Goal: Task Accomplishment & Management: Use online tool/utility

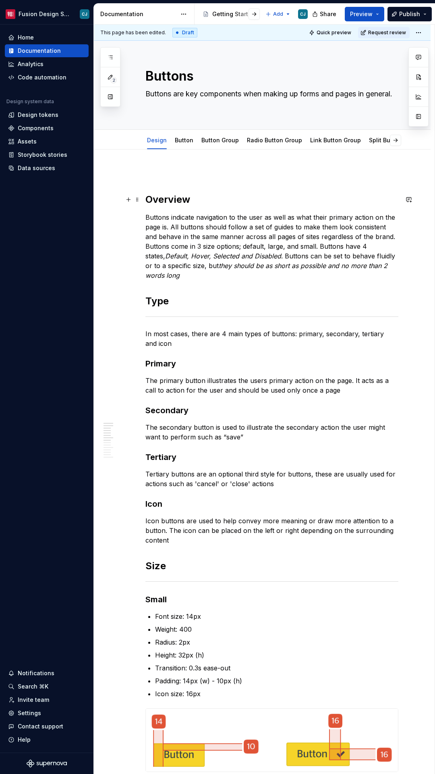
click at [46, 11] on html "Fusion Design System CJ Home Documentation Analytics Code automation Design sys…" at bounding box center [217, 387] width 435 height 774
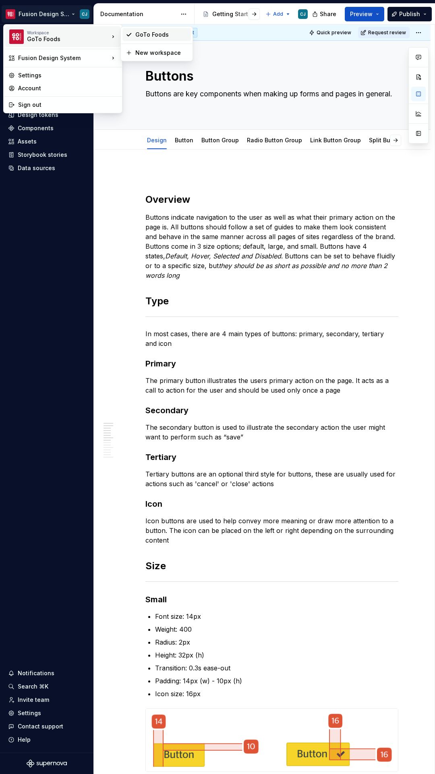
click at [155, 36] on div "GoTo Foods" at bounding box center [161, 35] width 52 height 8
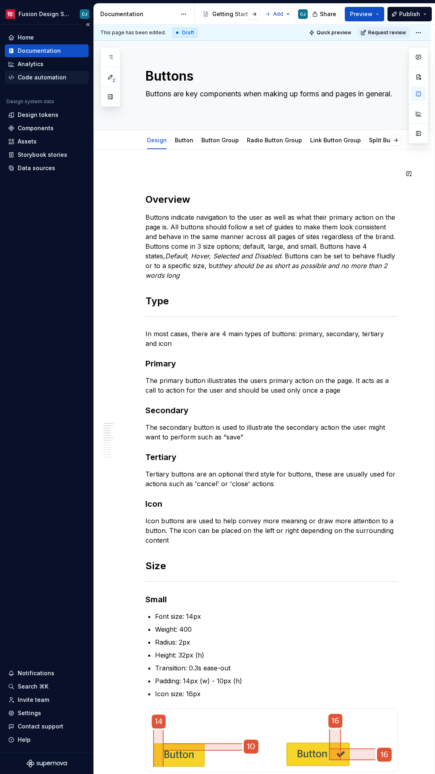
type textarea "*"
click at [21, 34] on div "Home" at bounding box center [26, 37] width 16 height 8
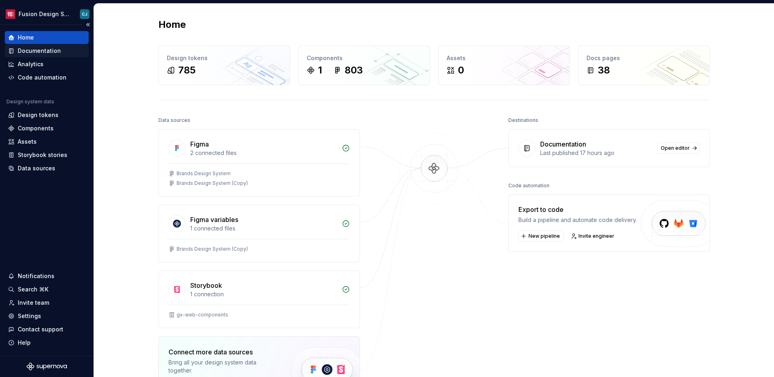
click at [39, 49] on div "Documentation" at bounding box center [39, 51] width 43 height 8
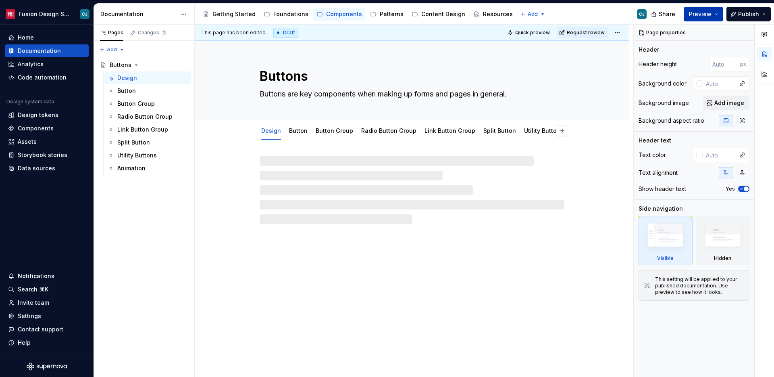
click at [435, 14] on span "Preview" at bounding box center [700, 14] width 23 height 8
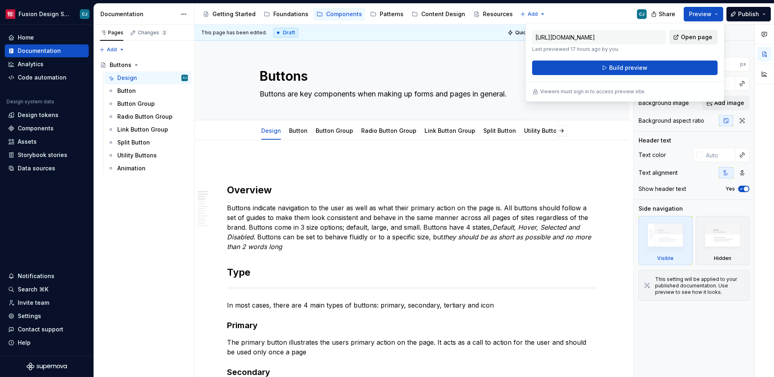
click at [435, 37] on span "Open page" at bounding box center [696, 37] width 31 height 8
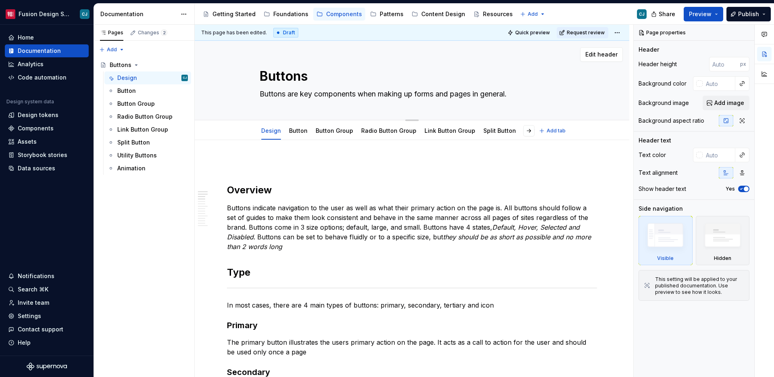
click at [402, 56] on div "Edit header" at bounding box center [409, 54] width 428 height 15
type textarea "*"
